Goal: Transaction & Acquisition: Subscribe to service/newsletter

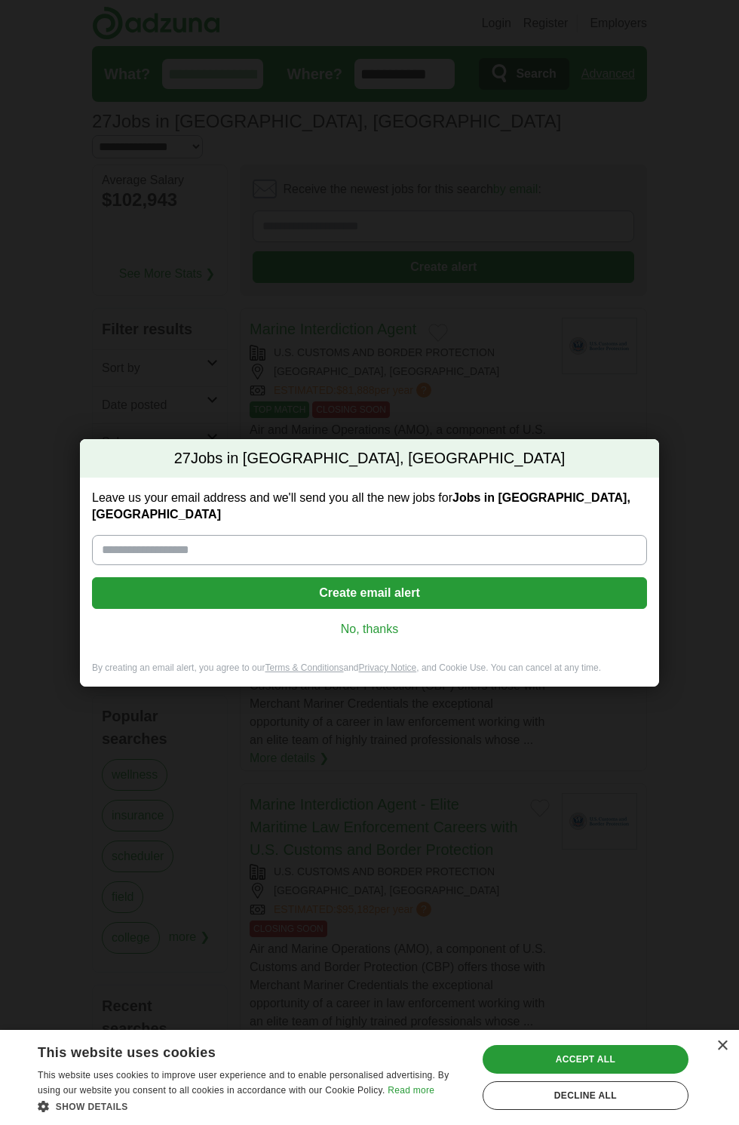
click at [189, 545] on input "Leave us your email address and we'll send you all the new jobs for Jobs in [GE…" at bounding box center [369, 550] width 555 height 30
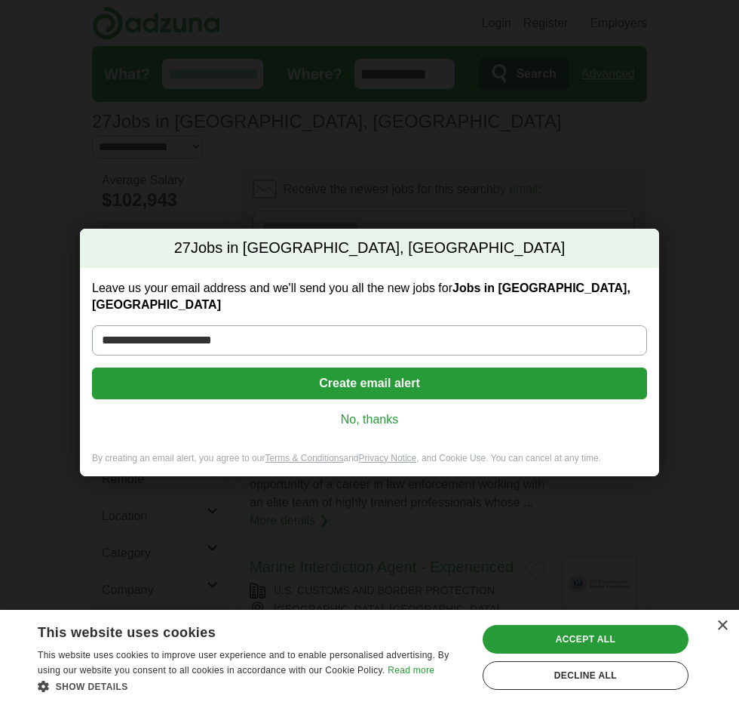
type input "**********"
click at [453, 382] on button "Create email alert" at bounding box center [369, 383] width 555 height 32
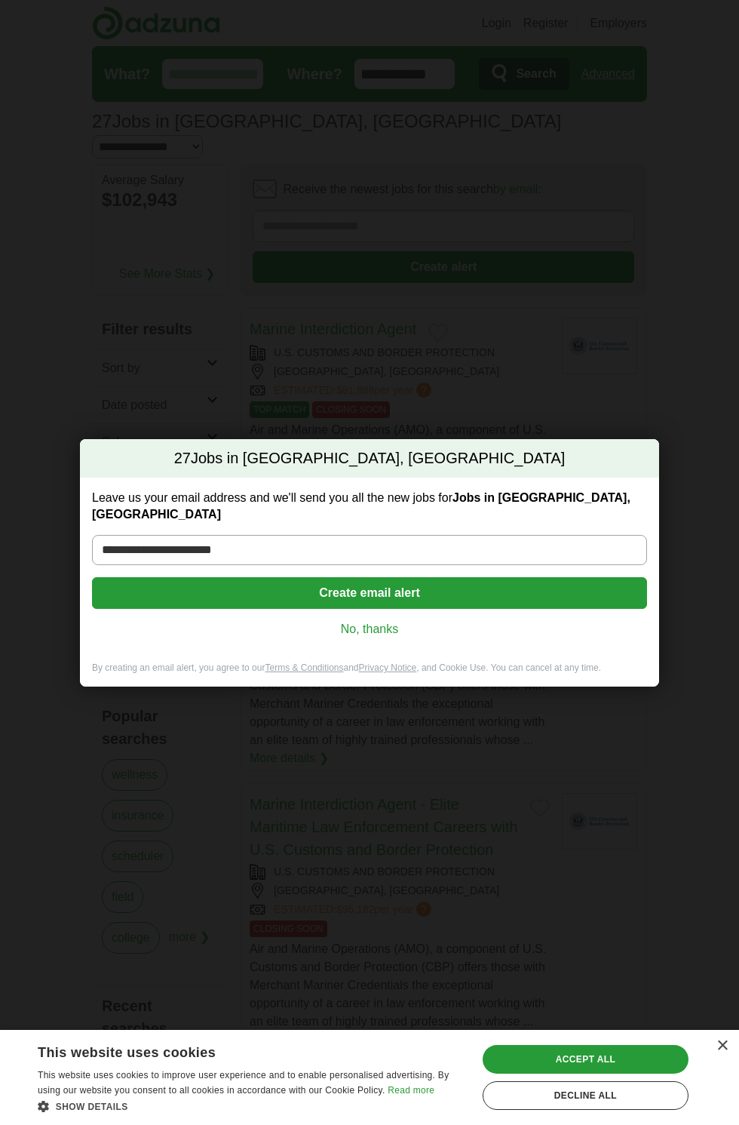
click at [399, 579] on button "Create email alert" at bounding box center [369, 593] width 555 height 32
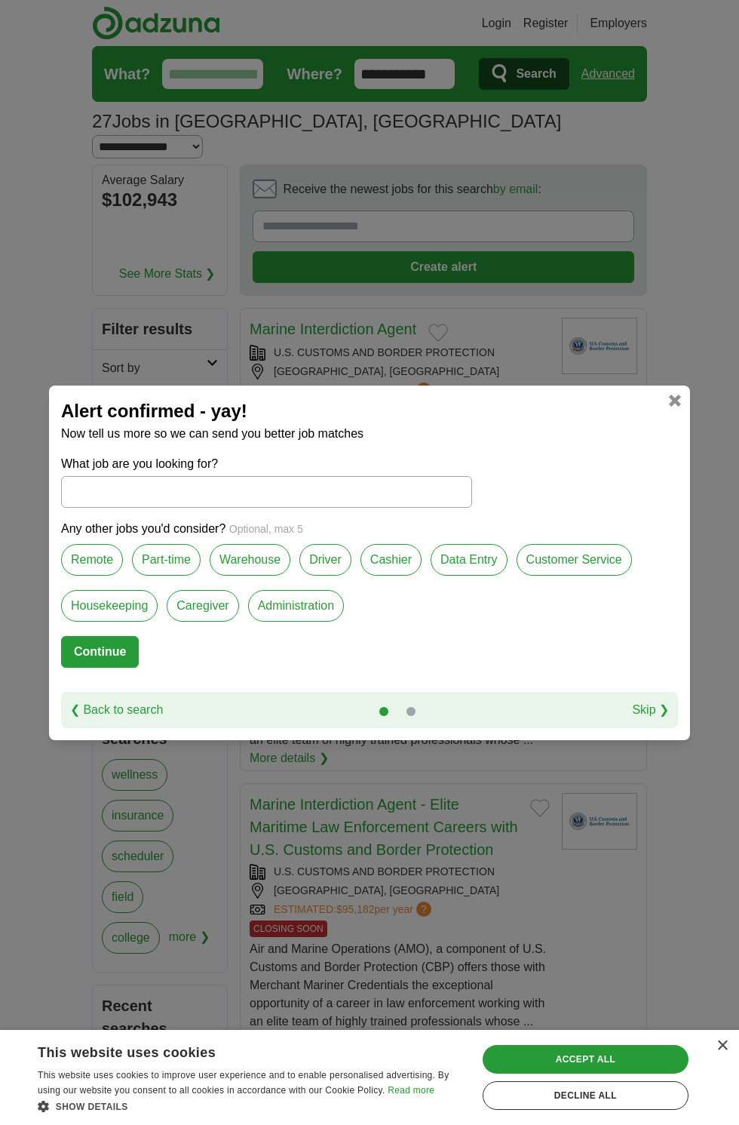
click at [217, 604] on label "Caregiver" at bounding box center [203, 606] width 72 height 32
click at [463, 561] on label "Data Entry" at bounding box center [469, 560] width 77 height 32
click at [329, 567] on label "Driver" at bounding box center [325, 560] width 52 height 32
click at [677, 401] on link at bounding box center [675, 401] width 12 height 12
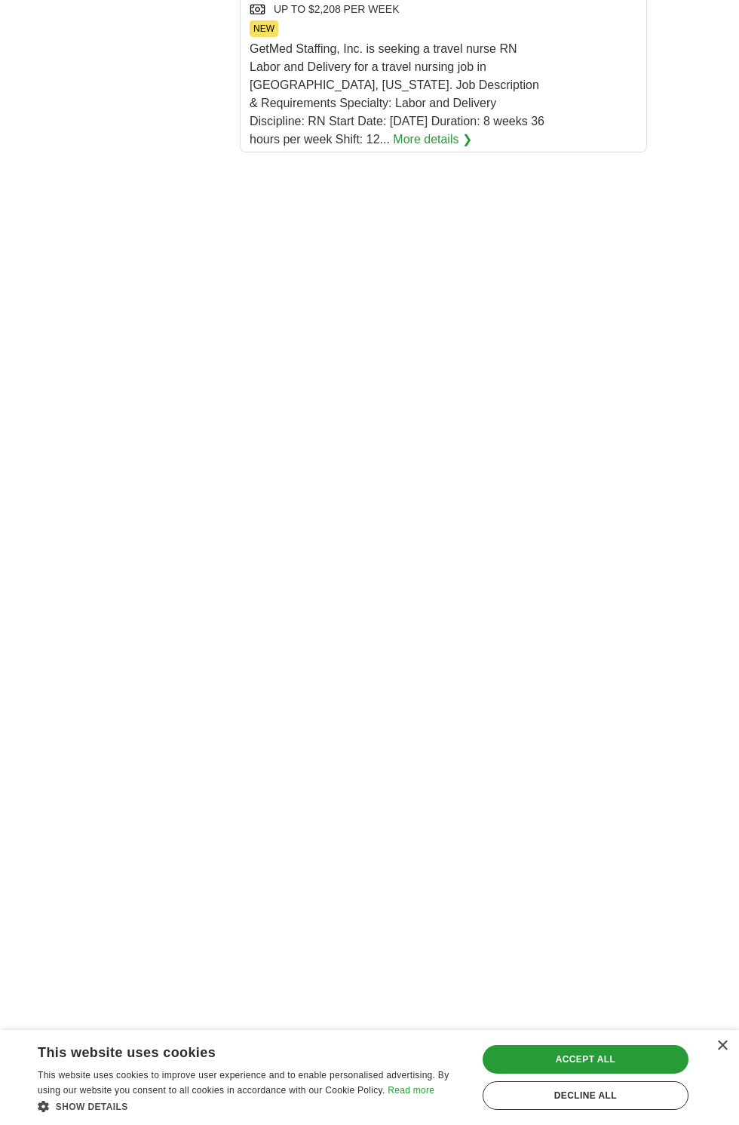
scroll to position [2842, 0]
